Goal: Transaction & Acquisition: Book appointment/travel/reservation

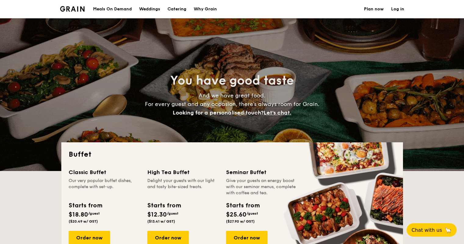
select select
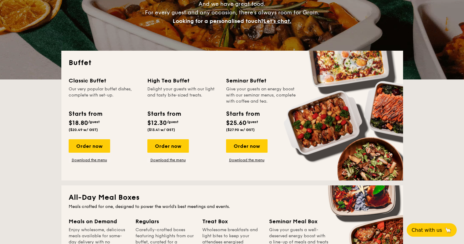
scroll to position [91, 0]
click at [87, 150] on div "Order now" at bounding box center [89, 145] width 41 height 13
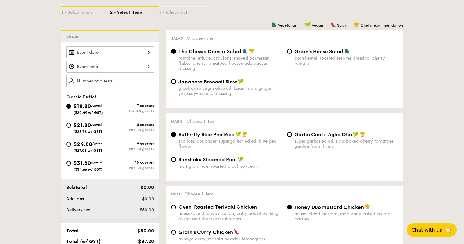
scroll to position [152, 0]
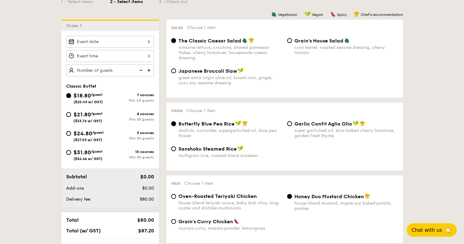
click at [91, 139] on span "($27.03 w/ GST)" at bounding box center [87, 139] width 29 height 4
click at [71, 136] on input "$24.80 /guest ($27.03 w/ GST) 9 courses Min 30 guests" at bounding box center [68, 133] width 5 height 5
radio input "true"
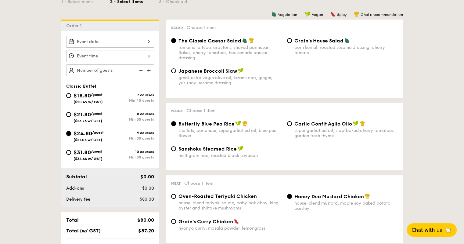
radio input "true"
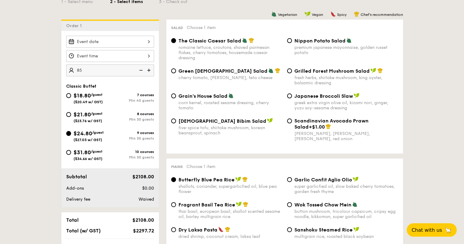
type input "85 guests"
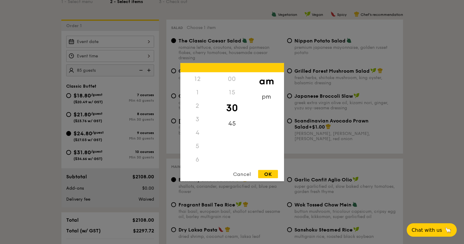
click at [104, 57] on div "12 1 2 3 4 5 6 7 8 9 10 11 00 15 30 45 am pm Cancel OK" at bounding box center [110, 56] width 88 height 12
click at [109, 38] on div at bounding box center [232, 122] width 464 height 244
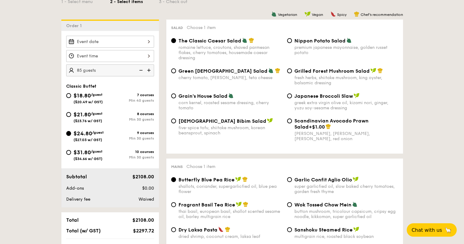
click at [141, 42] on div at bounding box center [110, 42] width 88 height 12
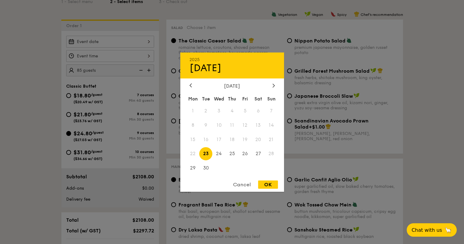
click at [46, 65] on div at bounding box center [232, 122] width 464 height 244
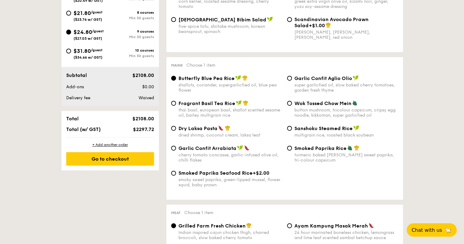
scroll to position [0, 0]
